Goal: Download file/media

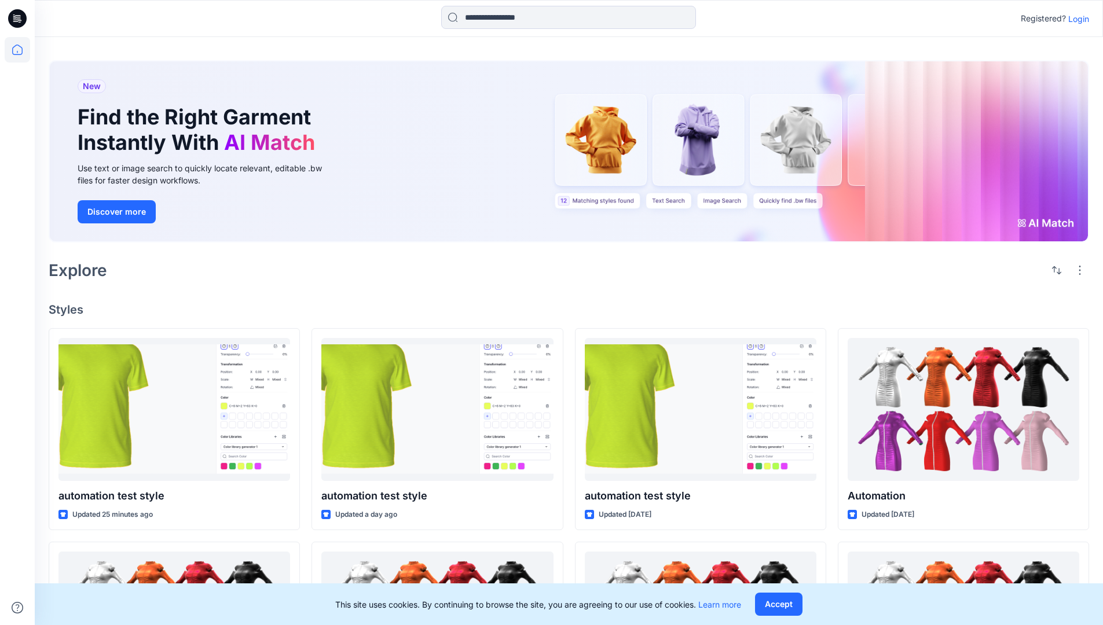
click at [1076, 19] on p "Login" at bounding box center [1078, 19] width 21 height 12
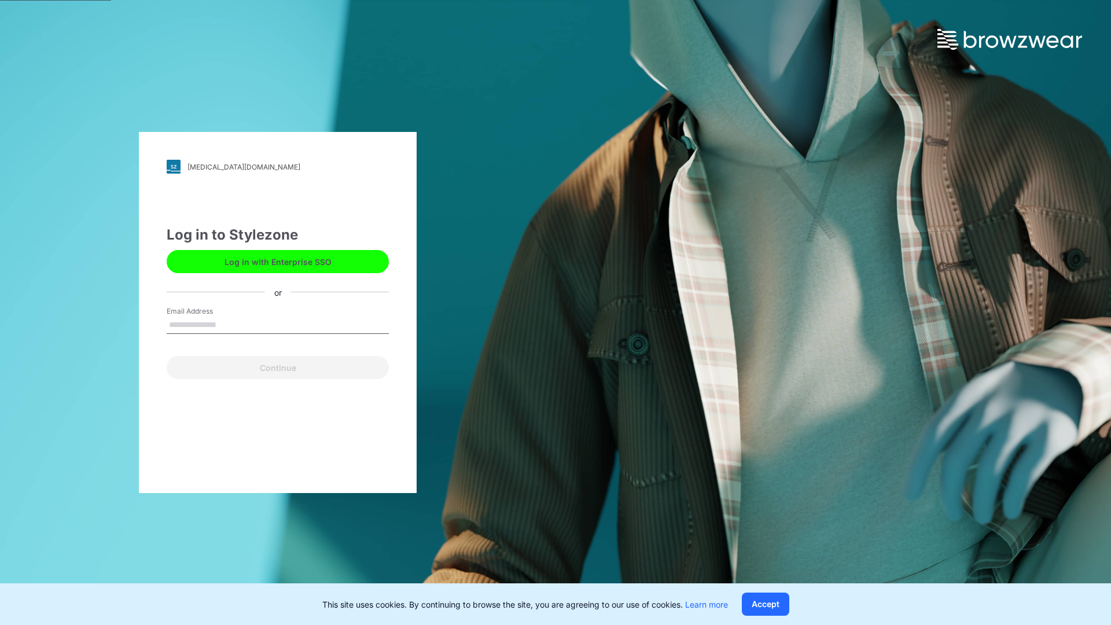
click at [229, 324] on input "Email Address" at bounding box center [278, 325] width 222 height 17
type input "**********"
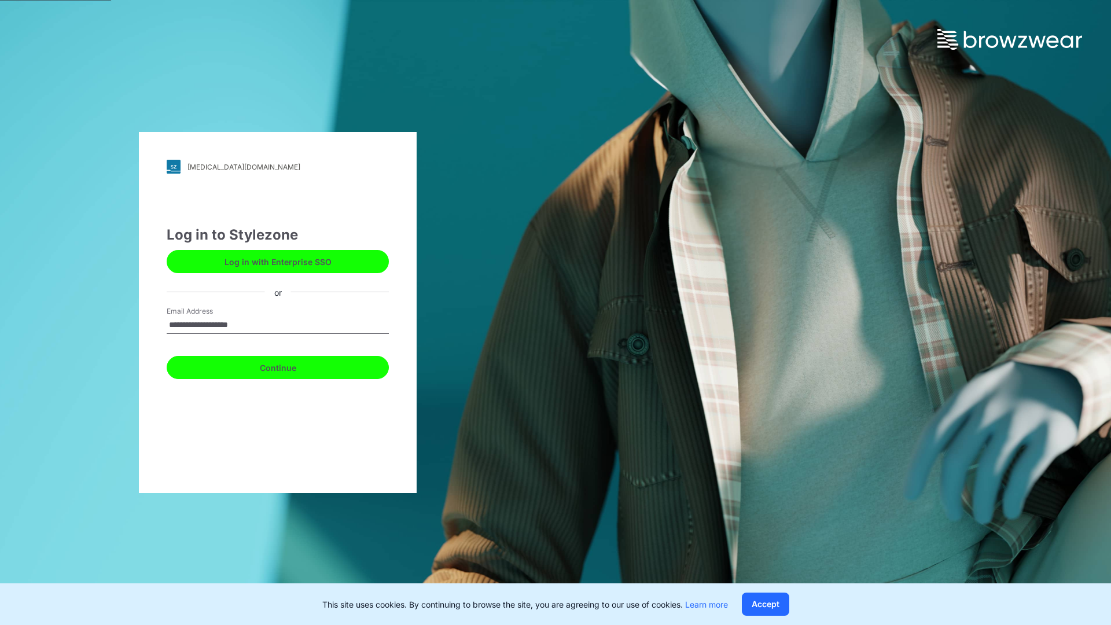
click at [291, 366] on button "Continue" at bounding box center [278, 367] width 222 height 23
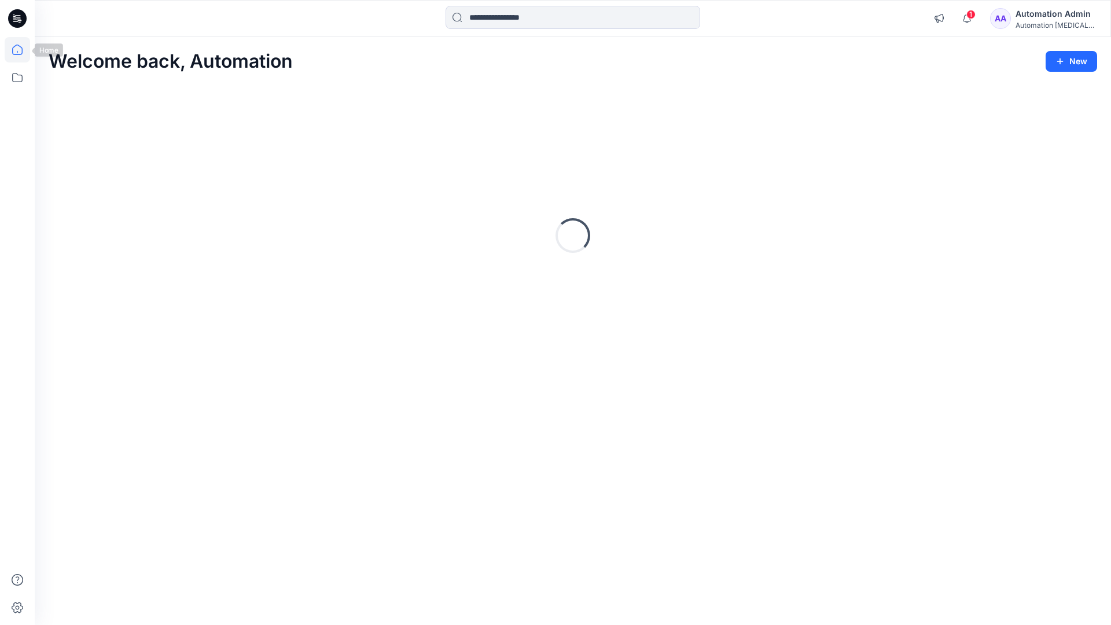
click at [22, 50] on icon at bounding box center [17, 50] width 10 height 10
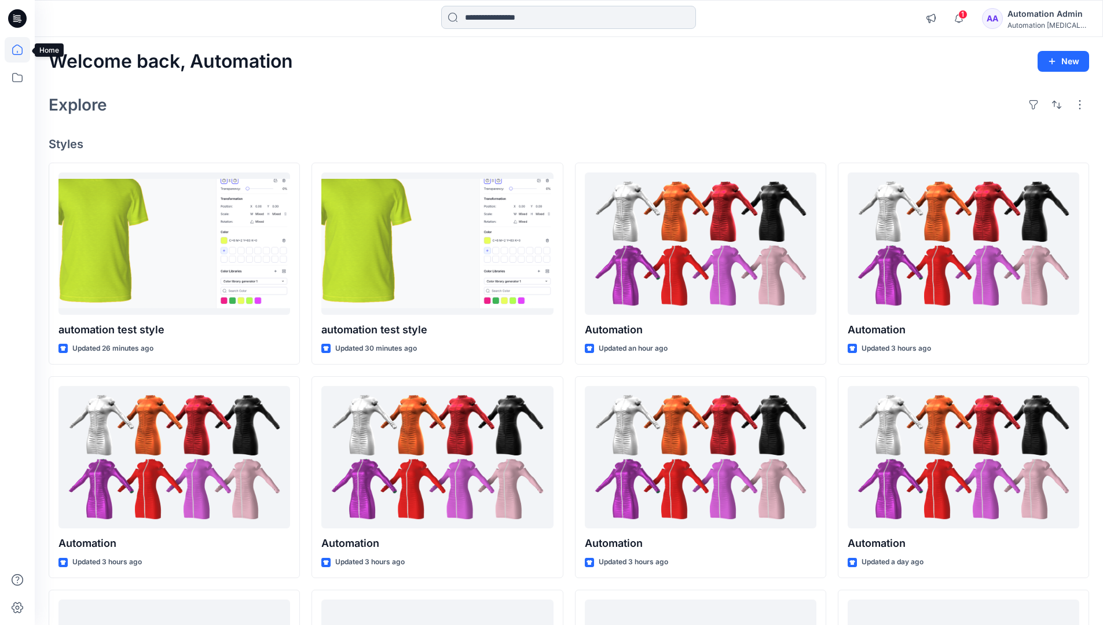
click at [505, 17] on input at bounding box center [568, 17] width 255 height 23
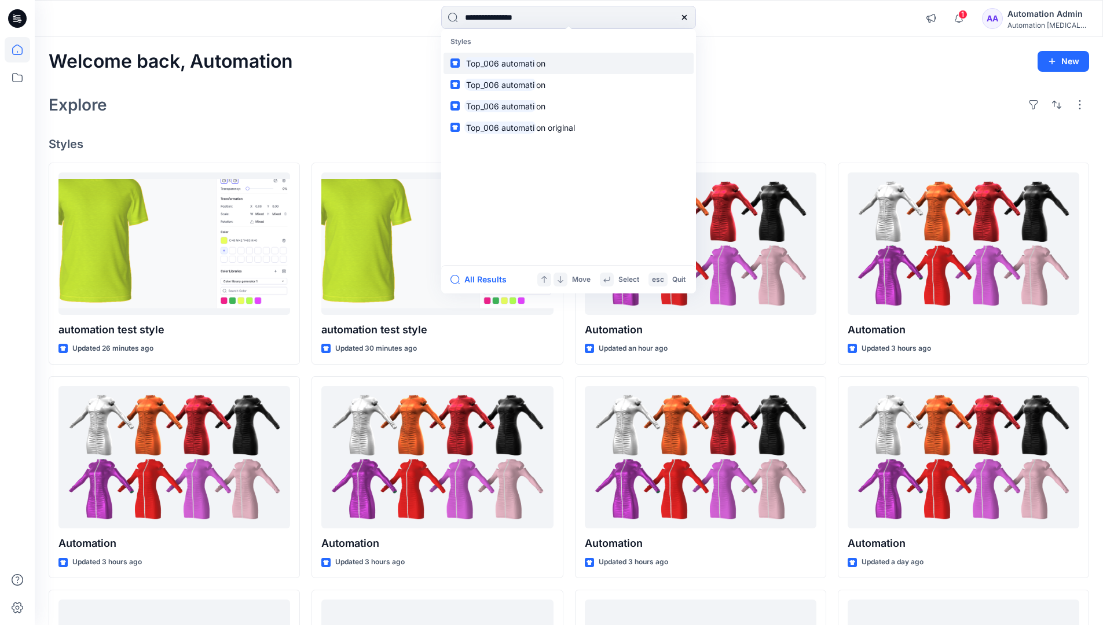
type input "**********"
click at [523, 63] on mark "Top_006 automati" at bounding box center [500, 63] width 72 height 13
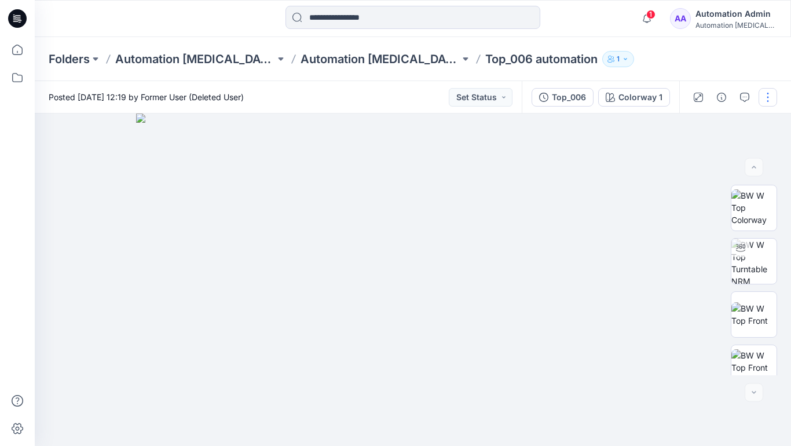
click at [768, 100] on button "button" at bounding box center [767, 97] width 19 height 19
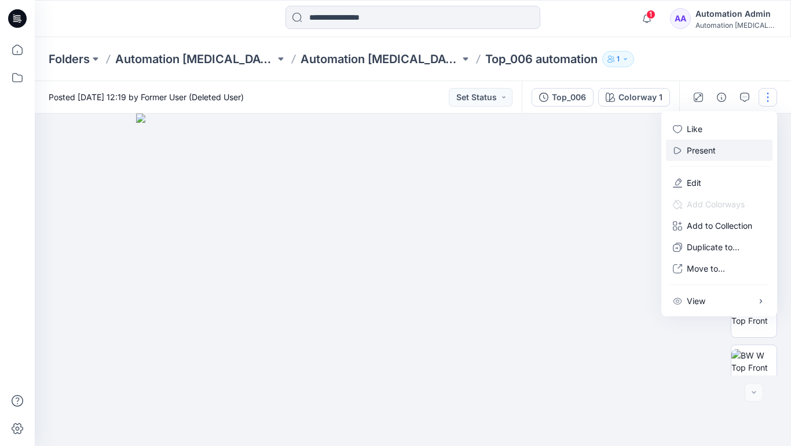
click at [703, 149] on p "Present" at bounding box center [701, 150] width 29 height 12
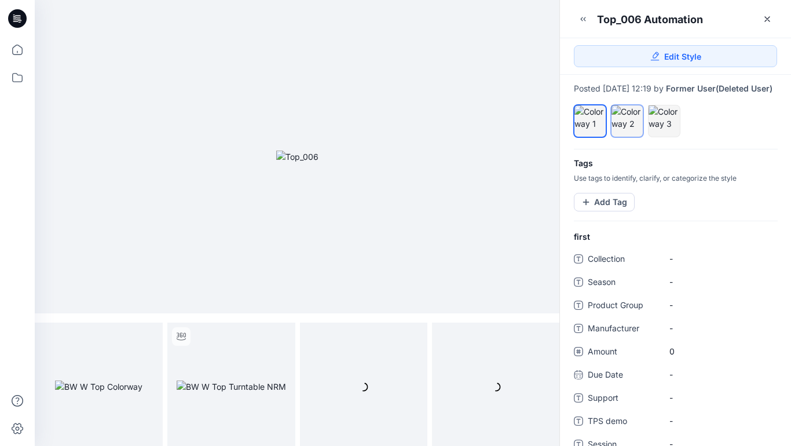
click at [626, 130] on div at bounding box center [626, 117] width 31 height 24
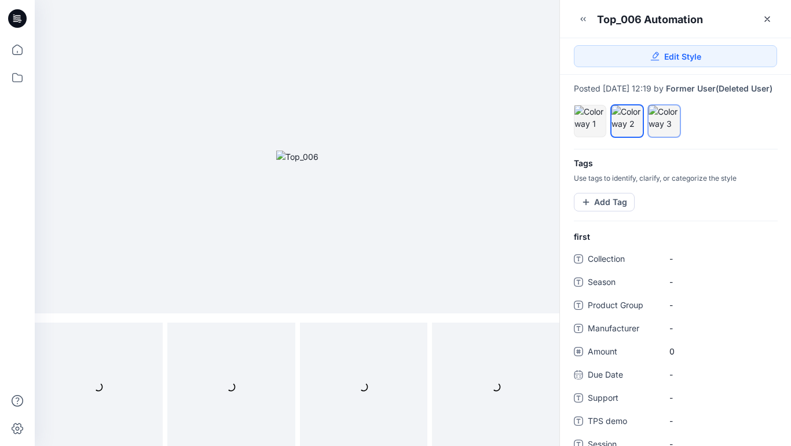
click at [660, 130] on div at bounding box center [663, 117] width 31 height 24
click at [625, 127] on div at bounding box center [626, 117] width 31 height 24
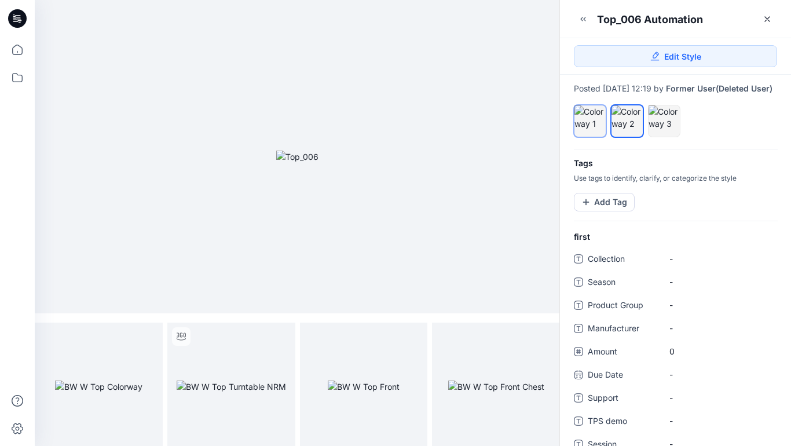
click at [590, 124] on div at bounding box center [589, 117] width 31 height 24
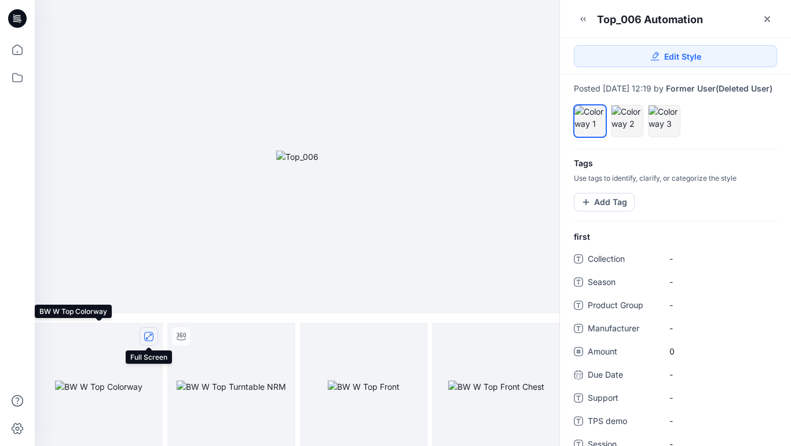
click at [148, 336] on icon "full screen" at bounding box center [149, 336] width 6 height 6
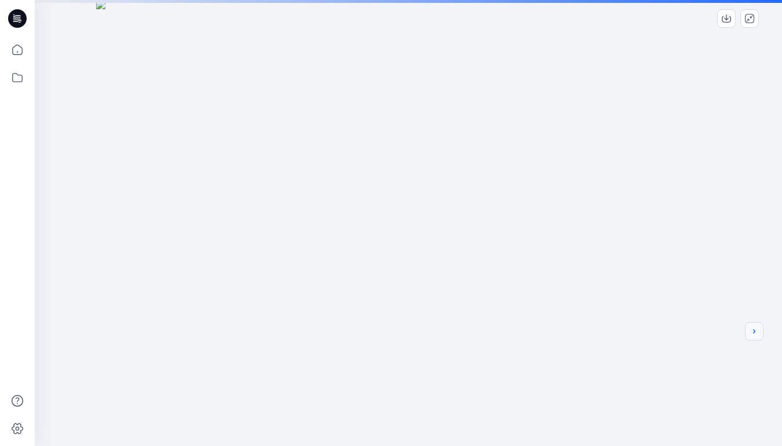
click at [754, 333] on icon "next" at bounding box center [754, 331] width 2 height 4
click at [755, 333] on icon "next" at bounding box center [754, 330] width 9 height 9
click at [752, 332] on icon "next" at bounding box center [754, 330] width 9 height 9
click at [60, 331] on icon "previous" at bounding box center [62, 330] width 9 height 9
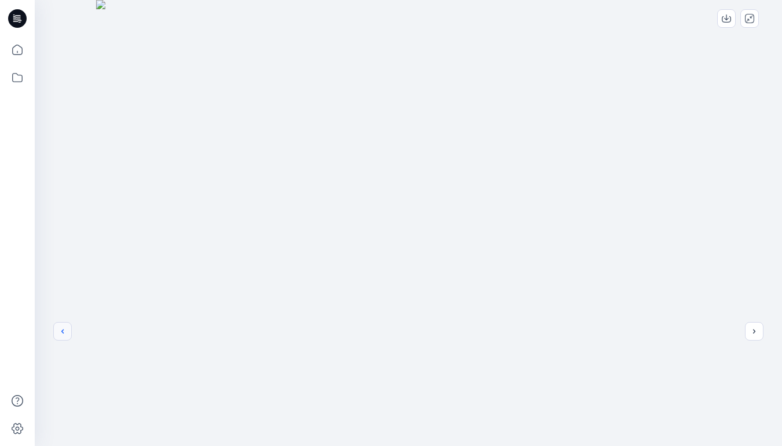
click at [63, 331] on icon "previous" at bounding box center [62, 330] width 9 height 9
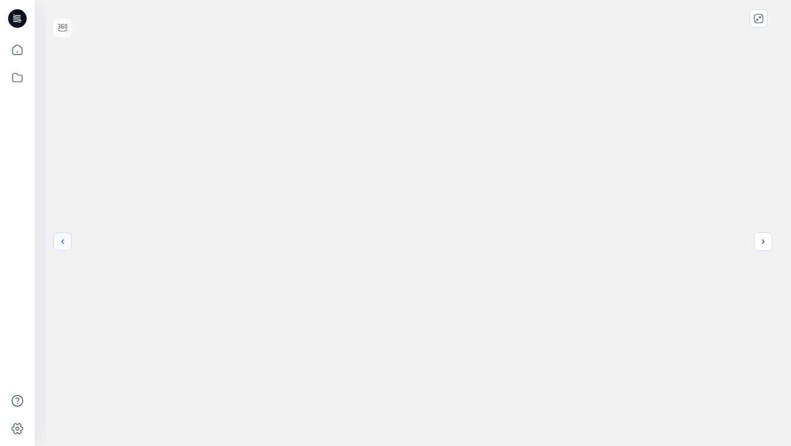
click at [63, 241] on icon "previous" at bounding box center [62, 241] width 9 height 9
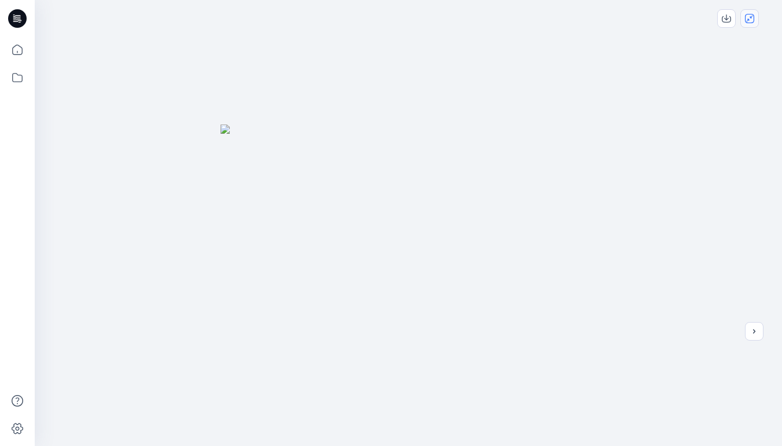
click at [751, 22] on icon "close-full-preview" at bounding box center [749, 18] width 9 height 9
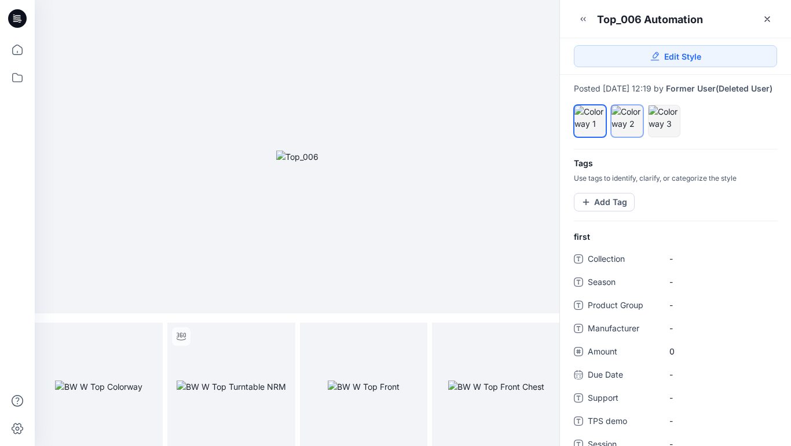
click at [630, 130] on div at bounding box center [626, 117] width 31 height 24
click at [148, 337] on icon "full screen" at bounding box center [149, 336] width 6 height 6
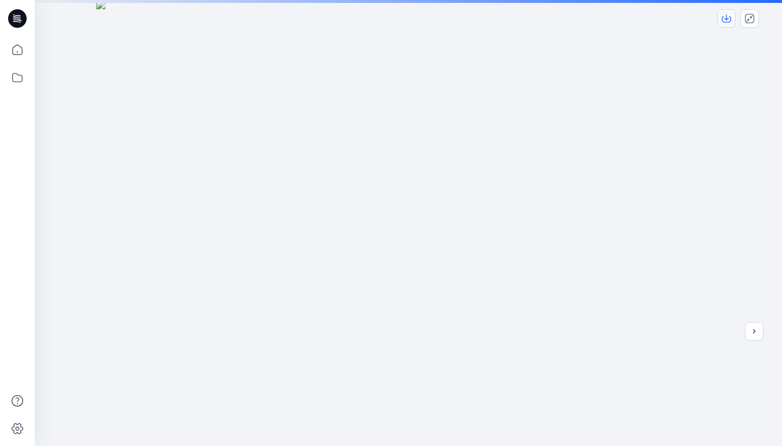
click at [729, 19] on icon "download-image" at bounding box center [726, 18] width 9 height 9
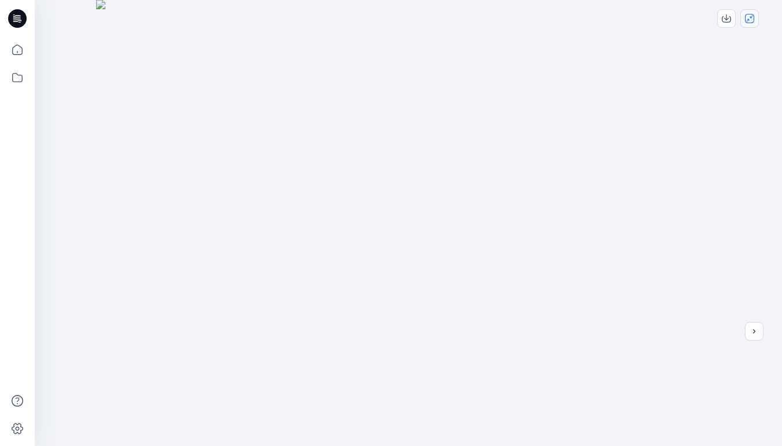
click at [751, 18] on icon "close-full-preview" at bounding box center [749, 18] width 9 height 9
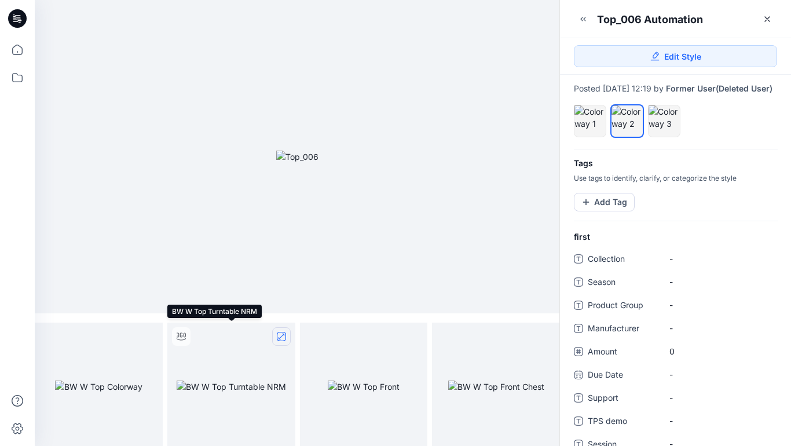
click at [282, 336] on icon "full screen" at bounding box center [281, 336] width 9 height 9
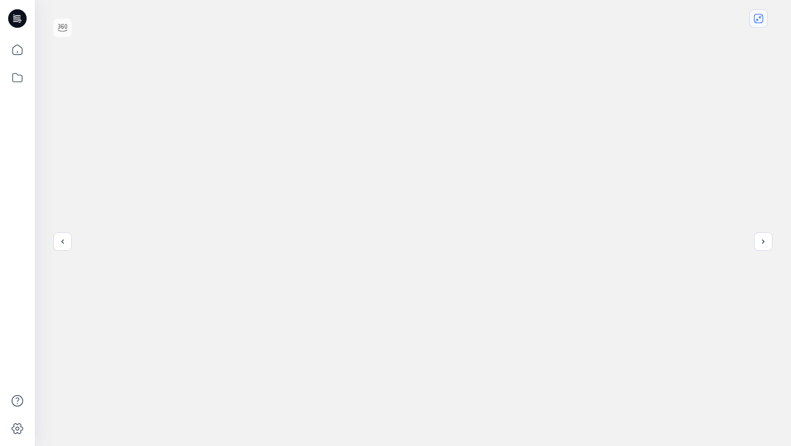
click at [760, 21] on icon "close-full-preview" at bounding box center [758, 18] width 9 height 9
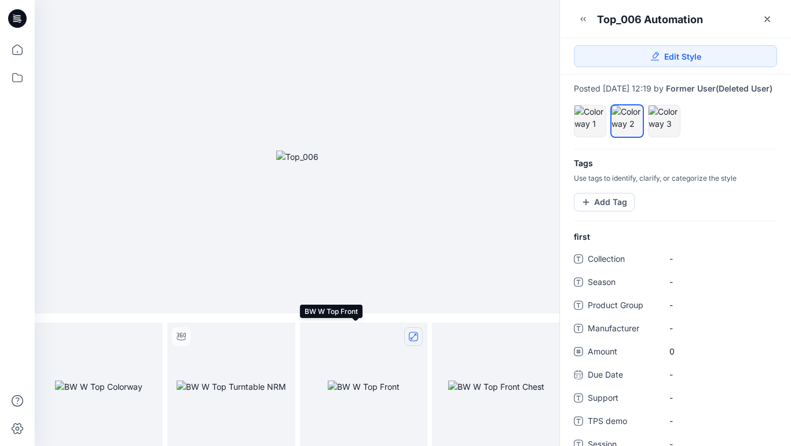
click at [413, 336] on icon "full screen" at bounding box center [413, 336] width 6 height 6
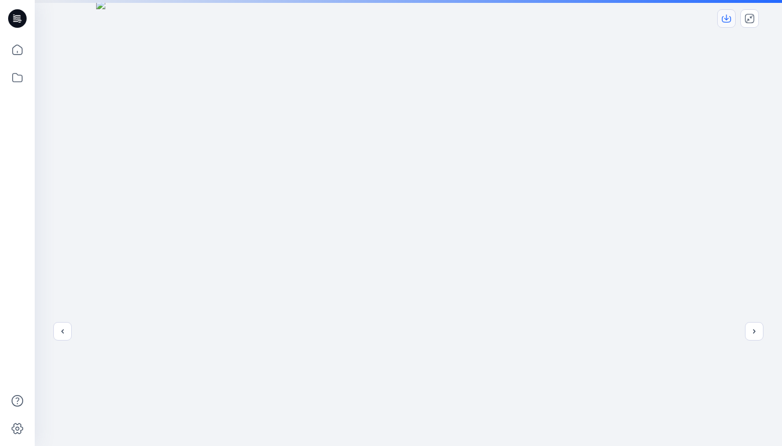
click at [725, 19] on icon "download-image" at bounding box center [726, 17] width 5 height 6
click at [748, 18] on icon "close-full-preview" at bounding box center [749, 18] width 9 height 9
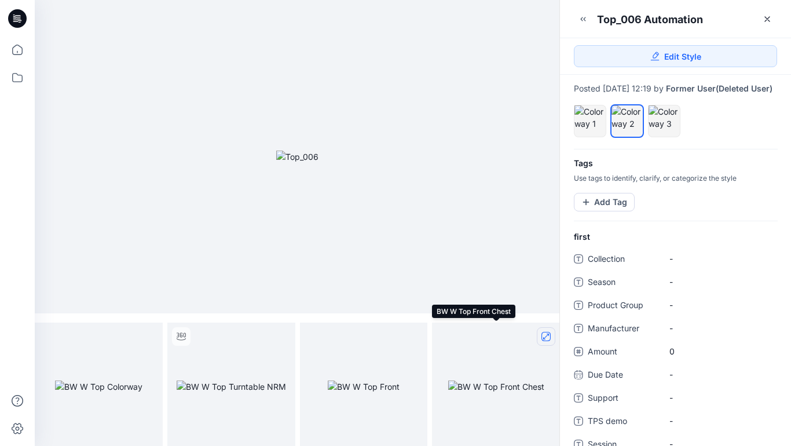
click at [543, 337] on icon "full screen" at bounding box center [546, 336] width 6 height 6
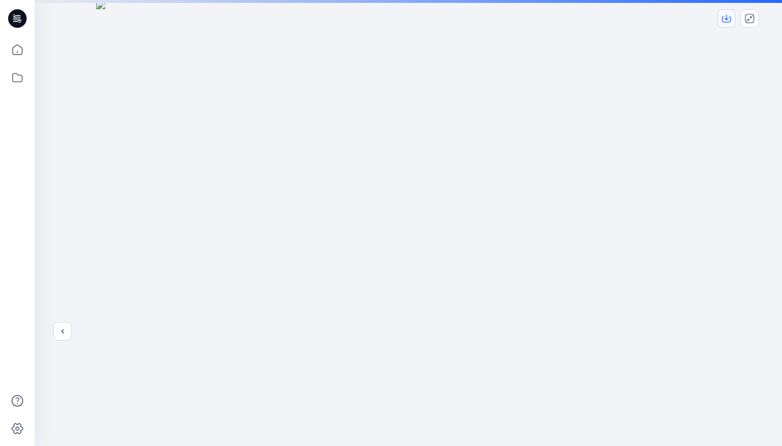
click at [728, 19] on icon "download-image" at bounding box center [726, 18] width 9 height 9
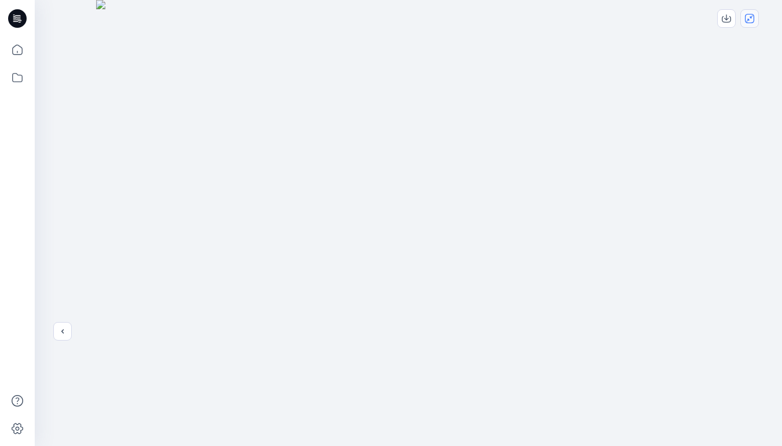
click at [753, 19] on icon "close-full-preview" at bounding box center [749, 18] width 9 height 9
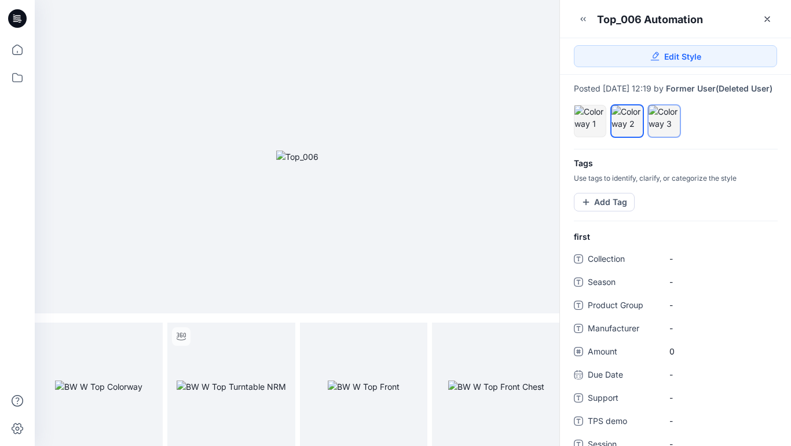
click at [665, 127] on div at bounding box center [663, 117] width 31 height 24
click at [148, 336] on icon "full screen" at bounding box center [149, 336] width 6 height 6
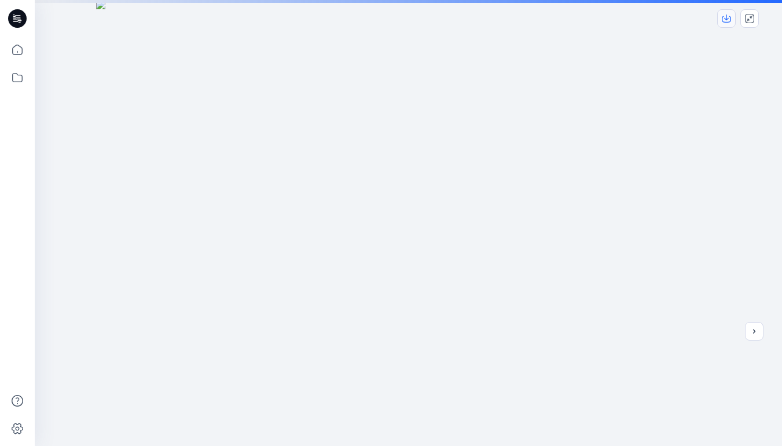
click at [726, 20] on icon "download-image" at bounding box center [726, 17] width 5 height 6
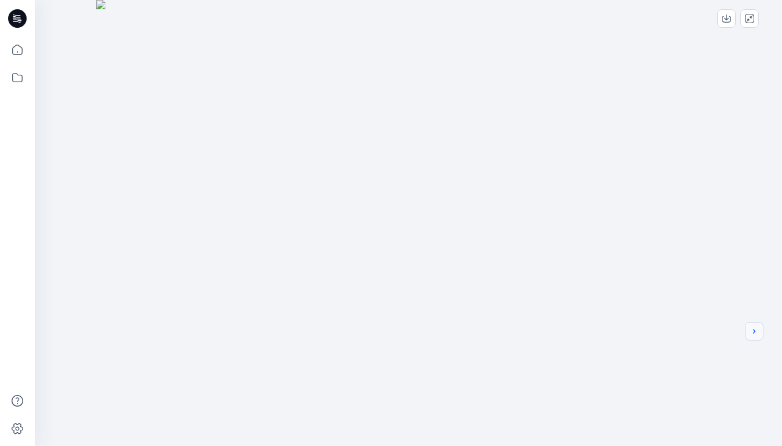
click at [756, 330] on icon "next" at bounding box center [754, 330] width 9 height 9
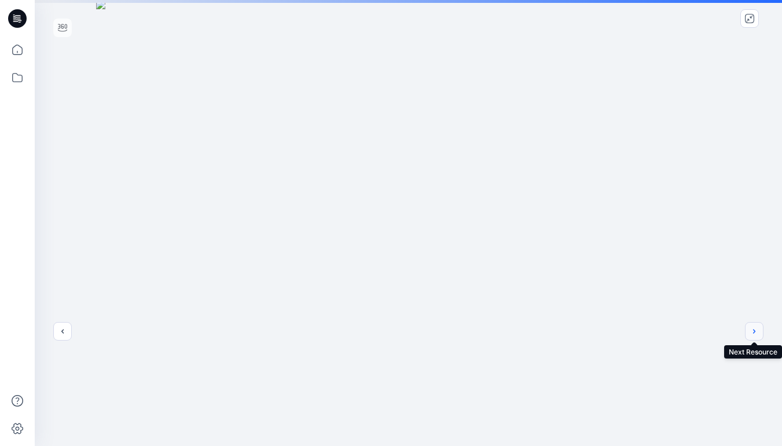
click at [759, 333] on button "next" at bounding box center [754, 331] width 19 height 19
click at [726, 14] on icon "download-image" at bounding box center [726, 18] width 9 height 9
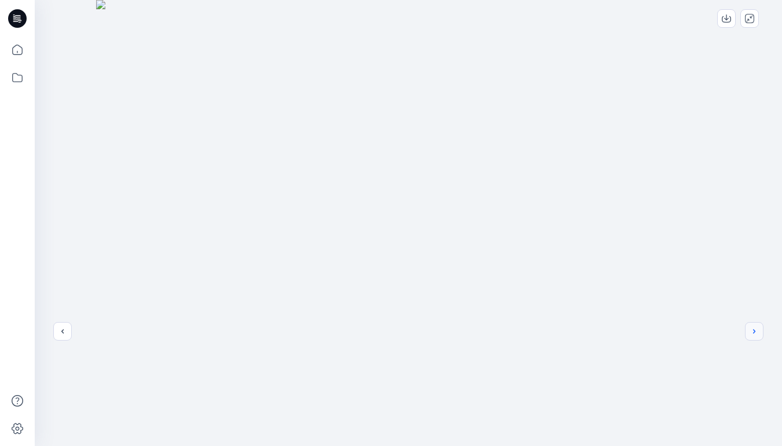
click at [758, 331] on icon "next" at bounding box center [754, 330] width 9 height 9
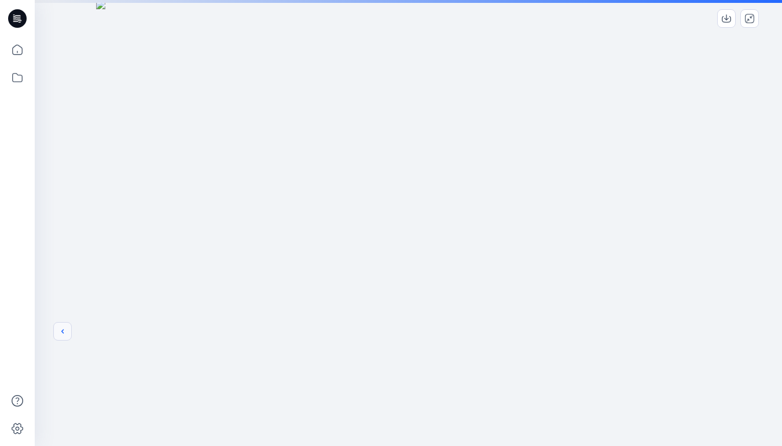
click at [61, 331] on icon "previous" at bounding box center [62, 330] width 9 height 9
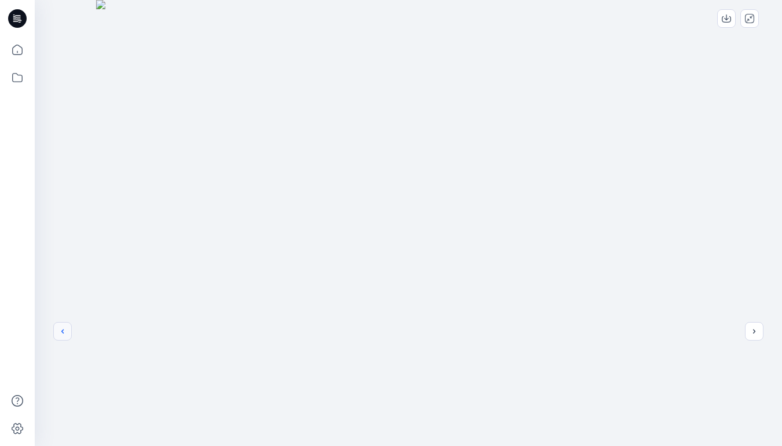
click at [65, 335] on icon "previous" at bounding box center [62, 330] width 9 height 9
click at [63, 338] on button "previous" at bounding box center [62, 331] width 19 height 19
click at [747, 18] on icon "close-full-preview" at bounding box center [749, 18] width 9 height 9
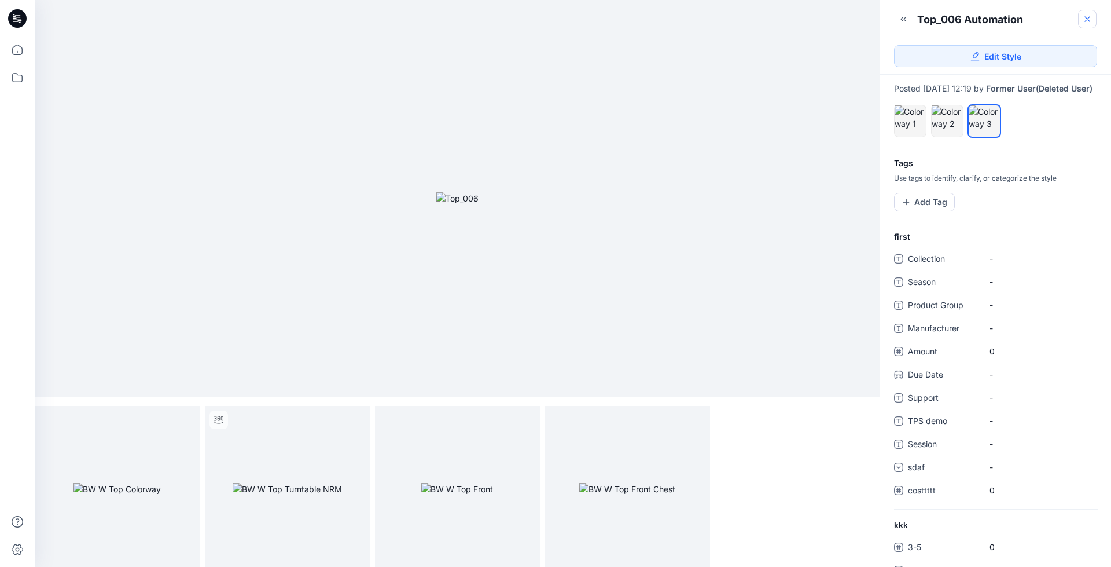
click at [1087, 20] on icon at bounding box center [1087, 19] width 5 height 5
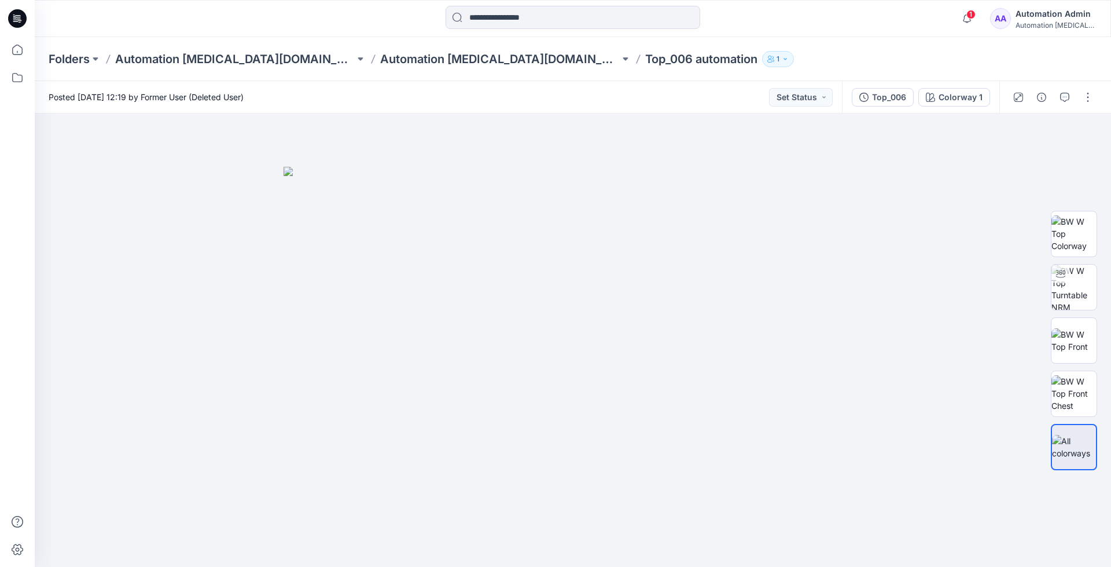
click at [1058, 16] on div "Automation Admin" at bounding box center [1056, 14] width 81 height 14
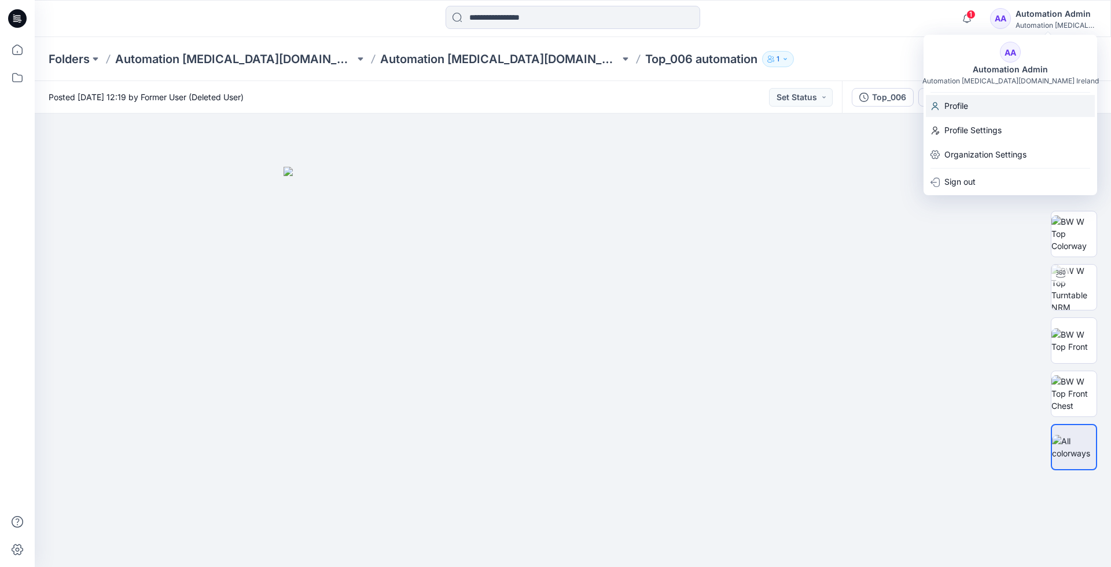
click at [962, 105] on p "Profile" at bounding box center [957, 106] width 24 height 22
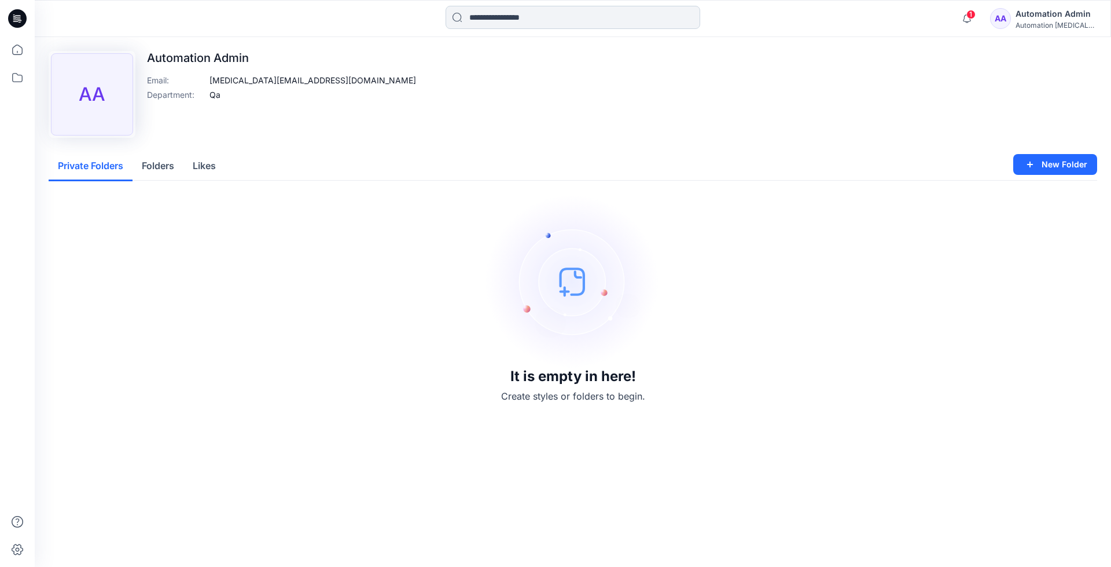
click at [494, 21] on input at bounding box center [573, 17] width 255 height 23
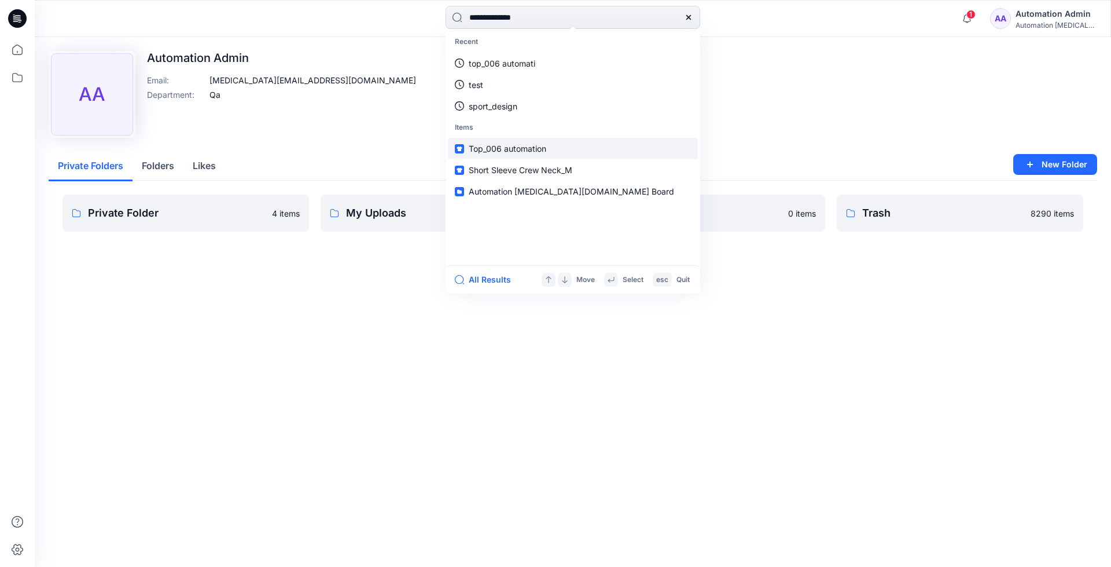
type input "**********"
click at [493, 141] on link "Top_006 automation" at bounding box center [573, 148] width 250 height 21
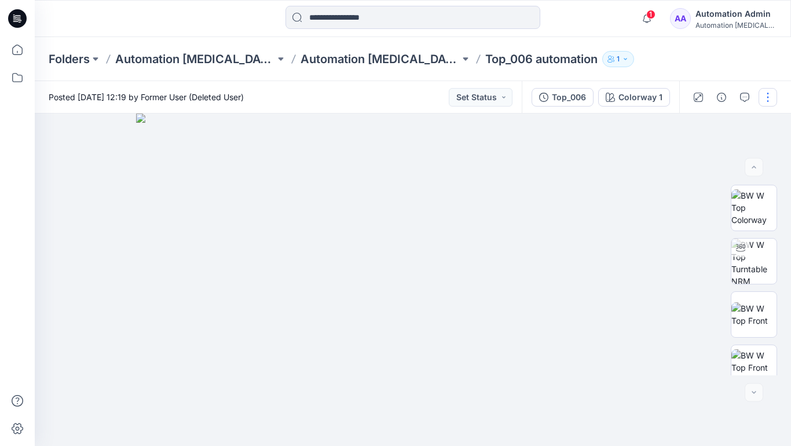
click at [768, 97] on button "button" at bounding box center [767, 97] width 19 height 19
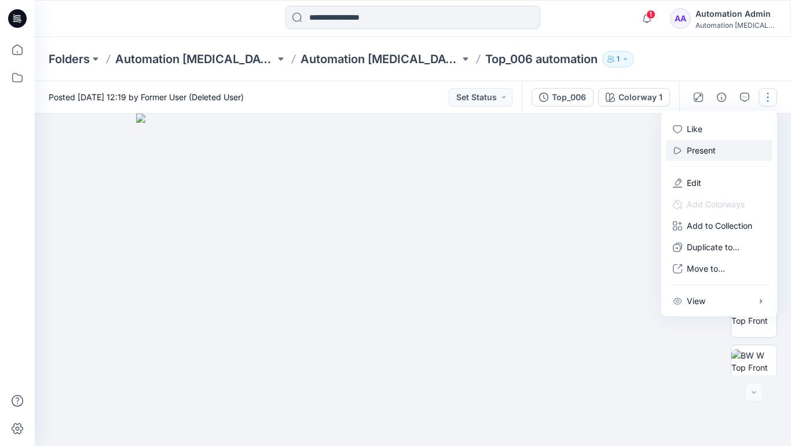
click at [718, 149] on button "Present" at bounding box center [719, 150] width 107 height 21
